Goal: Information Seeking & Learning: Find specific fact

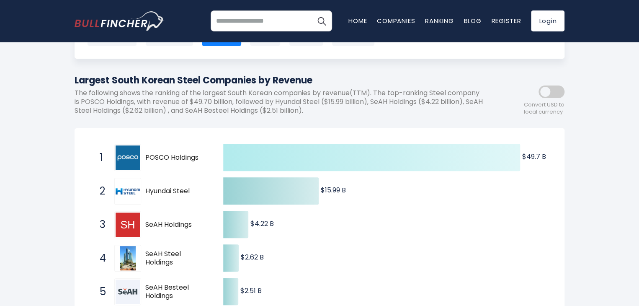
scroll to position [79, 0]
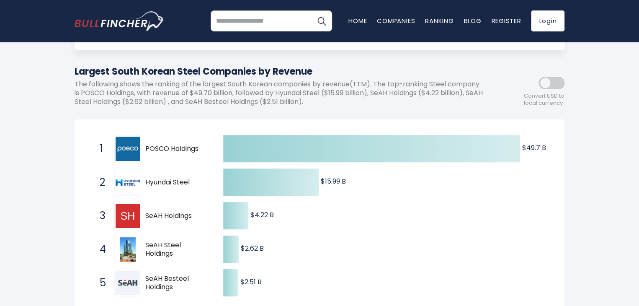
drag, startPoint x: 200, startPoint y: 217, endPoint x: 146, endPoint y: 211, distance: 54.8
click at [146, 212] on span "SeAH Holdings" at bounding box center [176, 216] width 63 height 9
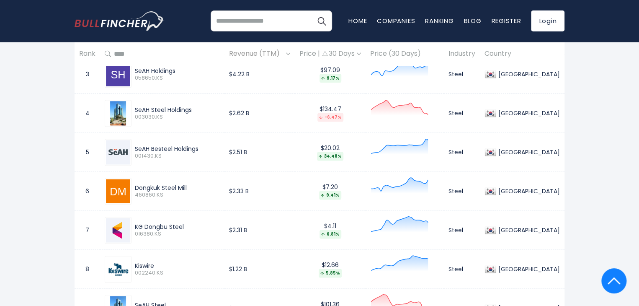
scroll to position [545, 0]
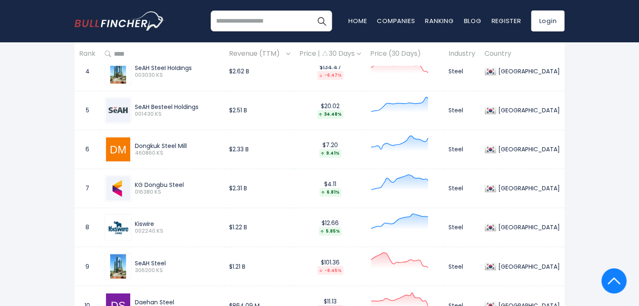
drag, startPoint x: 187, startPoint y: 183, endPoint x: 134, endPoint y: 184, distance: 52.4
click at [134, 184] on div "KG Dongbu Steel 016380.KS" at bounding box center [176, 188] width 88 height 15
copy div "KG Dongbu Steel"
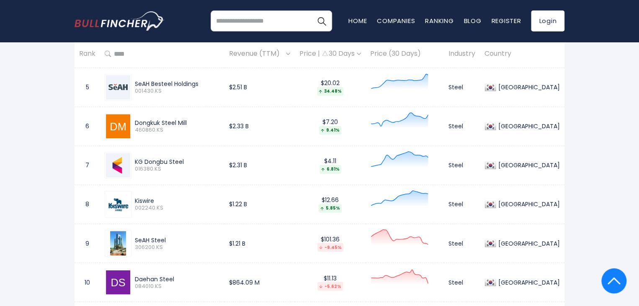
scroll to position [568, 0]
drag, startPoint x: 165, startPoint y: 200, endPoint x: 134, endPoint y: 201, distance: 30.2
click at [134, 201] on div "Kiswire 002240.KS" at bounding box center [176, 203] width 88 height 15
copy div "Kiswire"
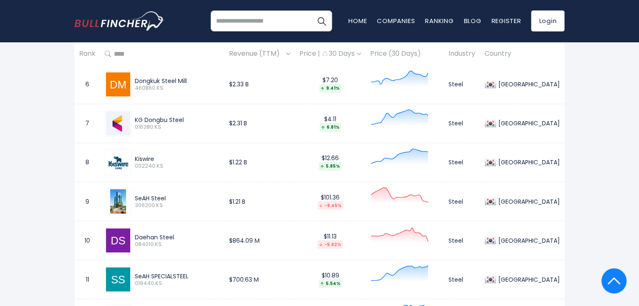
scroll to position [610, 0]
drag, startPoint x: 177, startPoint y: 236, endPoint x: 137, endPoint y: 237, distance: 40.7
click at [137, 237] on div "Daehan Steel" at bounding box center [177, 237] width 85 height 8
copy div "Daehan Steel"
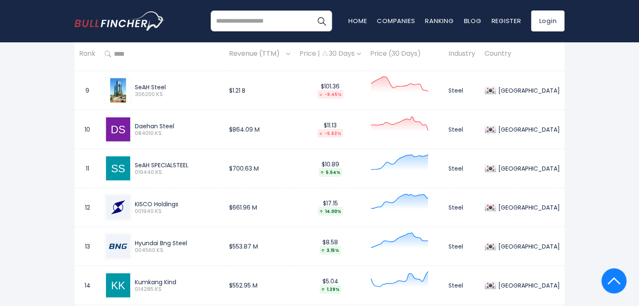
scroll to position [736, 0]
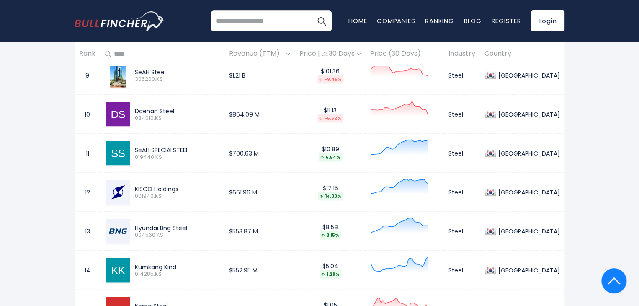
drag, startPoint x: 184, startPoint y: 188, endPoint x: 134, endPoint y: 190, distance: 50.7
click at [134, 190] on div "KISCO Holdings 001940.KS" at bounding box center [176, 192] width 88 height 15
copy div "KISCO Holdings"
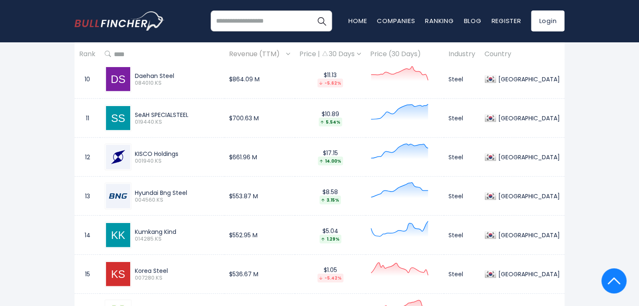
scroll to position [819, 0]
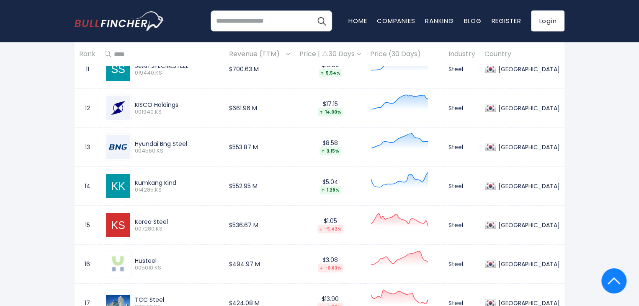
drag, startPoint x: 189, startPoint y: 143, endPoint x: 134, endPoint y: 143, distance: 55.7
click at [134, 143] on div "Hyundai Bng Steel 004560.KS" at bounding box center [176, 147] width 88 height 15
copy div "Hyundai Bng Steel"
drag, startPoint x: 178, startPoint y: 181, endPoint x: 137, endPoint y: 183, distance: 41.1
click at [137, 183] on div "Kumkang Kind" at bounding box center [177, 183] width 85 height 8
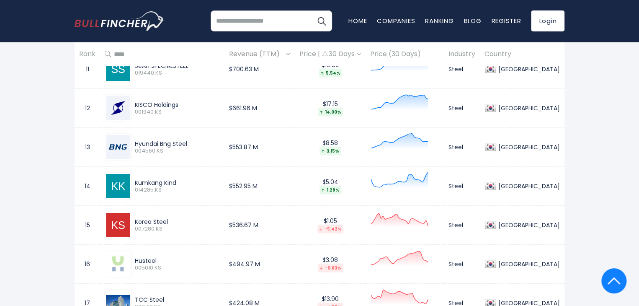
copy div "Kumkang Kind"
drag, startPoint x: 173, startPoint y: 218, endPoint x: 134, endPoint y: 218, distance: 39.8
click at [134, 218] on div "Korea Steel 007280.KS" at bounding box center [176, 225] width 88 height 15
copy div "Korea Steel"
drag, startPoint x: 188, startPoint y: 179, endPoint x: 134, endPoint y: 182, distance: 53.3
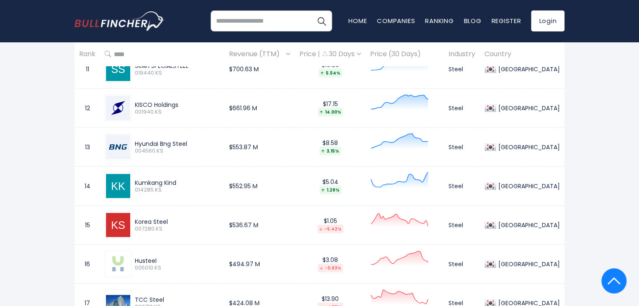
click at [134, 182] on div "Kumkang Kind 014285.KS" at bounding box center [176, 186] width 88 height 15
copy div "Kumkang Kind"
click at [47, 210] on div "[GEOGRAPHIC_DATA] Entire World 30,373 [GEOGRAPHIC_DATA] 3,966" at bounding box center [319, 152] width 639 height 1834
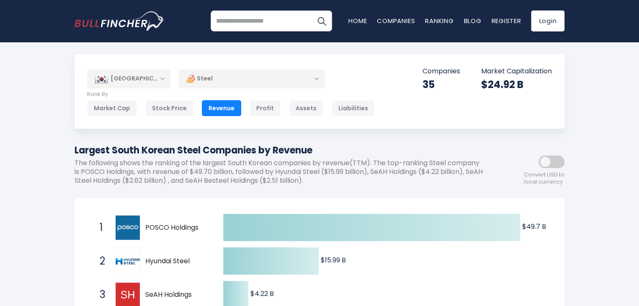
scroll to position [84, 0]
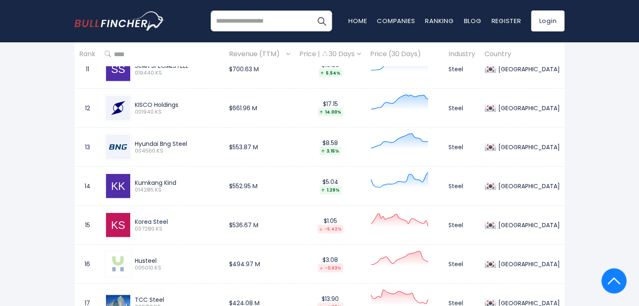
scroll to position [820, 0]
drag, startPoint x: 184, startPoint y: 181, endPoint x: 134, endPoint y: 178, distance: 49.9
click at [134, 178] on div "Kumkang Kind 014285.KS" at bounding box center [176, 185] width 88 height 15
click at [29, 164] on div "[GEOGRAPHIC_DATA] Entire World 30,373 [GEOGRAPHIC_DATA] 3,966" at bounding box center [319, 152] width 639 height 1834
drag, startPoint x: 136, startPoint y: 181, endPoint x: 180, endPoint y: 182, distance: 44.4
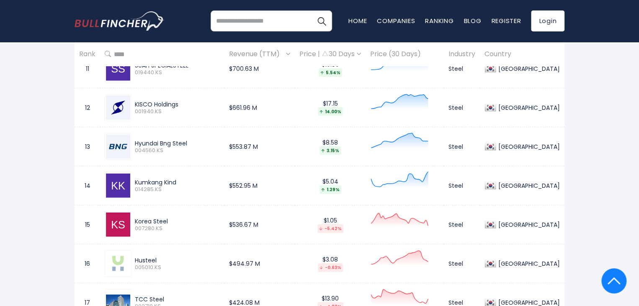
click at [180, 182] on div "Kumkang Kind" at bounding box center [177, 182] width 85 height 8
copy div "Kumkang Kind"
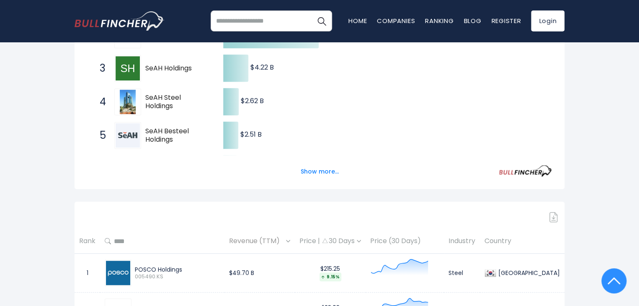
scroll to position [228, 0]
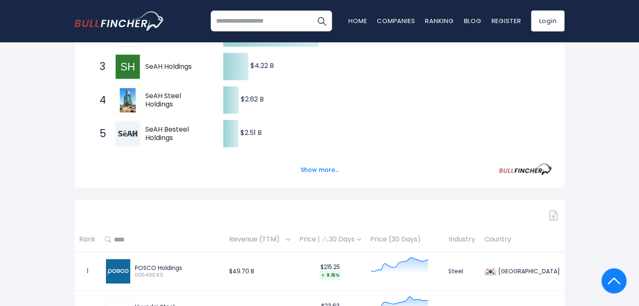
click at [428, 260] on icon at bounding box center [399, 265] width 57 height 14
click at [341, 272] on div "9.15%" at bounding box center [331, 275] width 22 height 9
click at [344, 266] on div "$215.25 9.15%" at bounding box center [331, 271] width 62 height 16
click at [361, 238] on img at bounding box center [359, 239] width 4 height 3
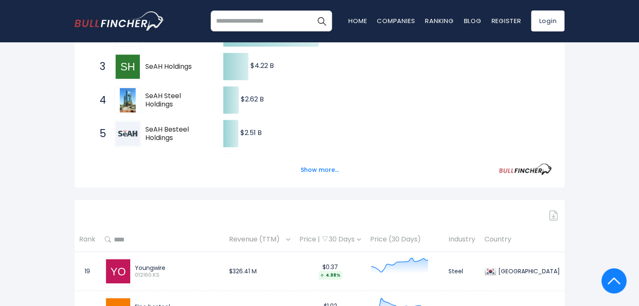
click at [361, 238] on img at bounding box center [359, 239] width 4 height 3
click at [251, 270] on td "$49.70 B" at bounding box center [260, 271] width 70 height 39
click at [284, 241] on span "Revenue (TTM)" at bounding box center [256, 239] width 55 height 13
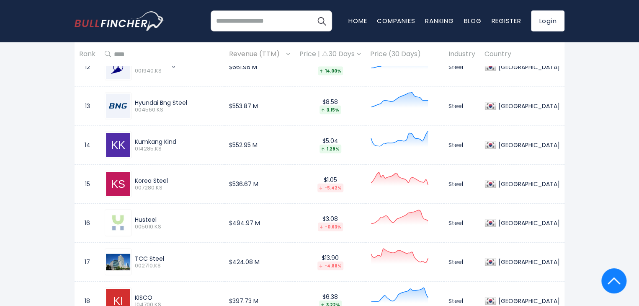
scroll to position [862, 0]
